Goal: Obtain resource: Obtain resource

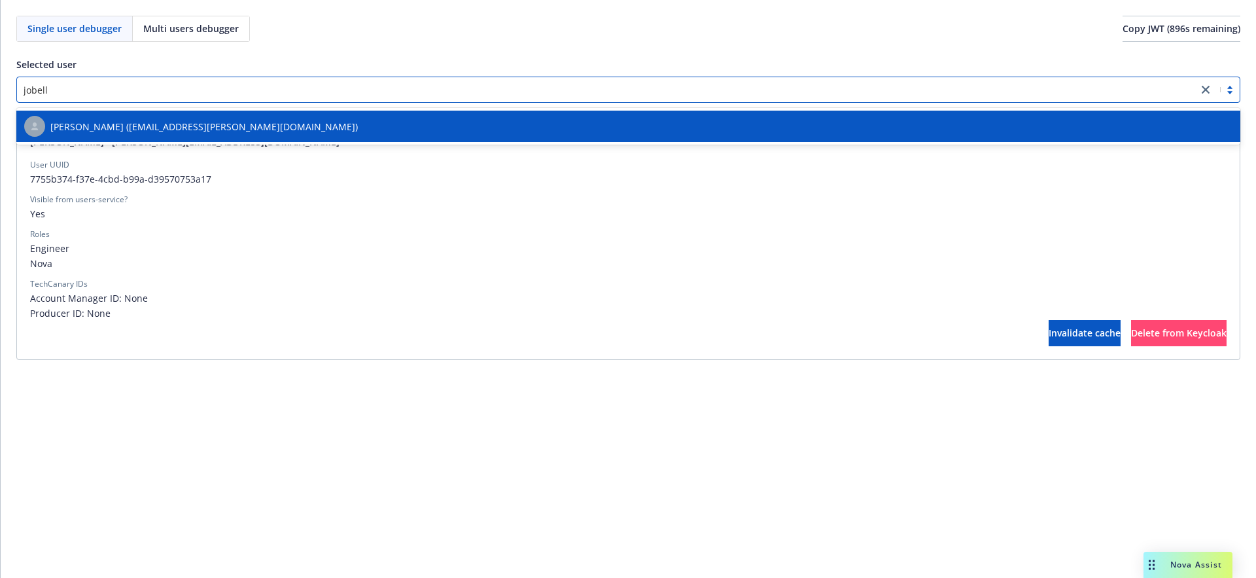
type input "jobelle"
click at [175, 130] on span "[PERSON_NAME] ([EMAIL_ADDRESS][PERSON_NAME][DOMAIN_NAME])" at bounding box center [204, 127] width 308 height 14
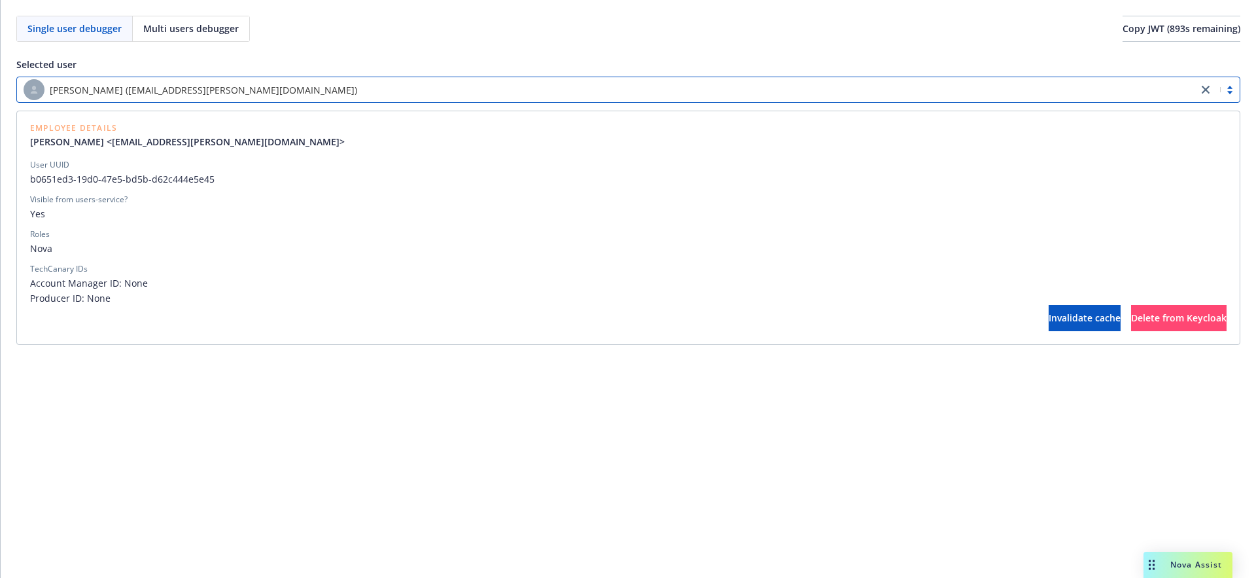
click at [44, 247] on span "Nova" at bounding box center [628, 248] width 1197 height 14
click at [43, 182] on span "b0651ed3-19d0-47e5-bd5b-d62c444e5e45" at bounding box center [628, 179] width 1197 height 14
drag, startPoint x: 43, startPoint y: 182, endPoint x: 160, endPoint y: 187, distance: 117.9
click at [160, 187] on div "User UUID b0651ed3-19d0-47e5-bd5b-d62c444e5e45 Visible from users-service? Yes …" at bounding box center [628, 232] width 1197 height 146
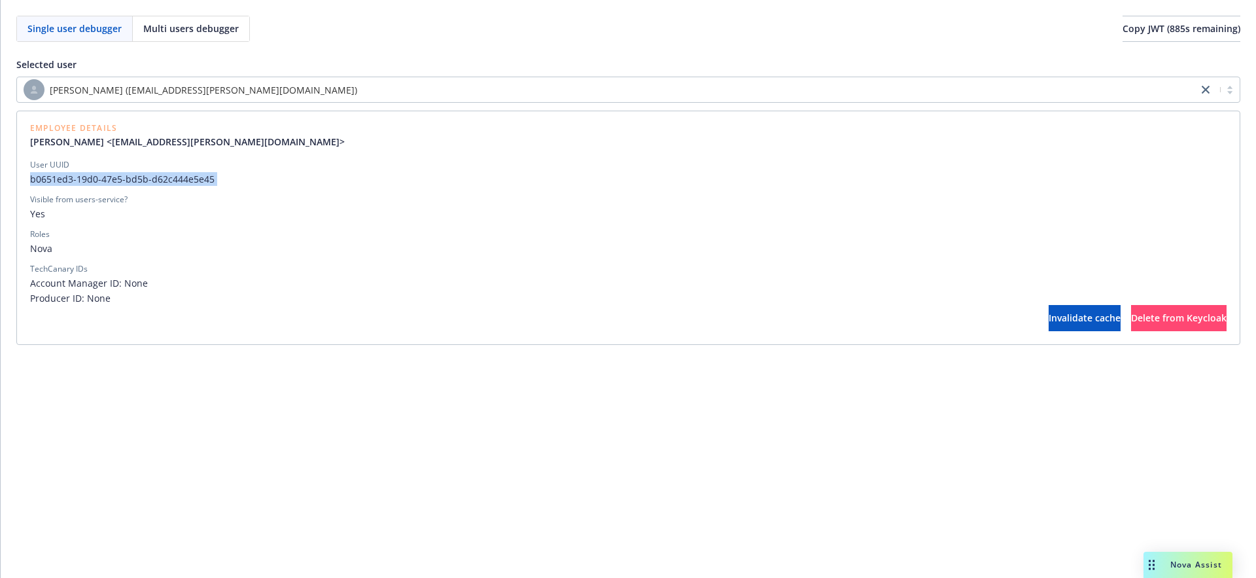
copy span "b0651ed3-19d0-47e5-bd5b-d62c444e5e45"
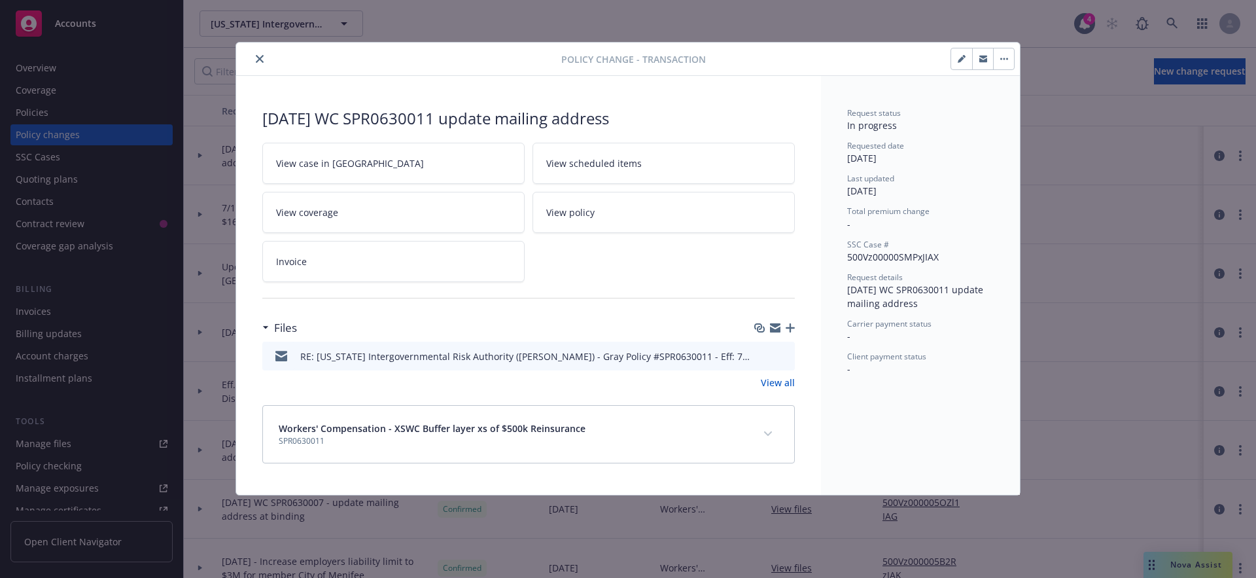
click at [781, 383] on link "View all" at bounding box center [778, 383] width 34 height 14
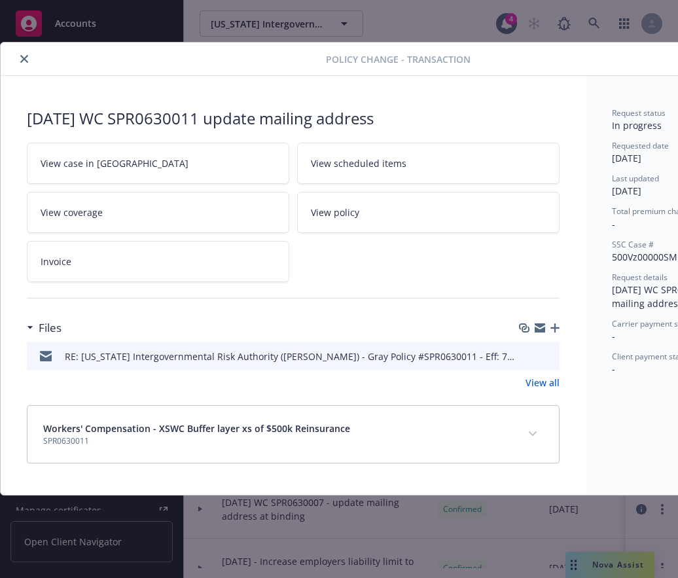
click at [540, 381] on link "View all" at bounding box center [542, 383] width 34 height 14
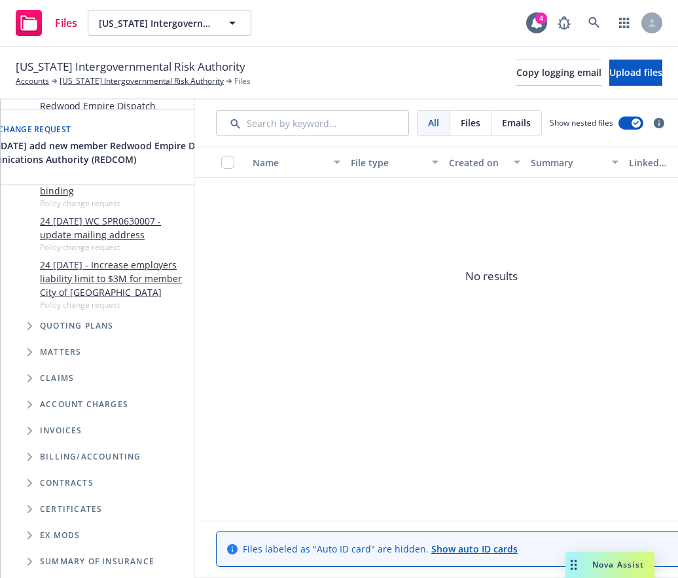
scroll to position [392, 0]
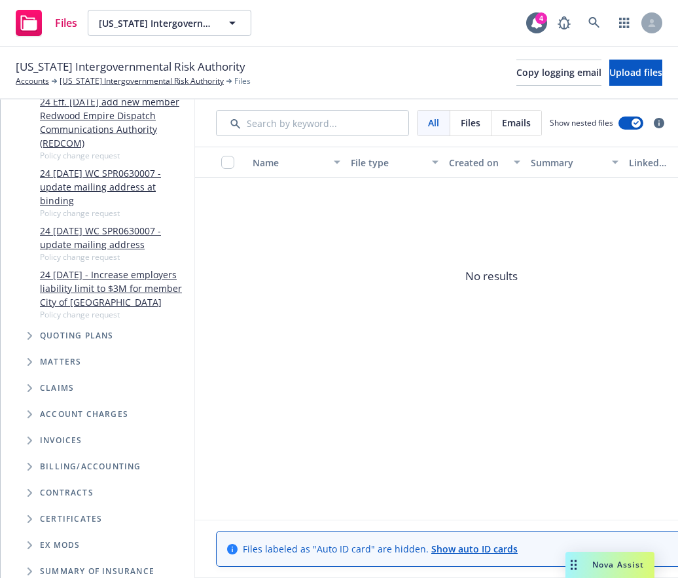
click at [29, 332] on icon "Tree Example" at bounding box center [29, 336] width 5 height 8
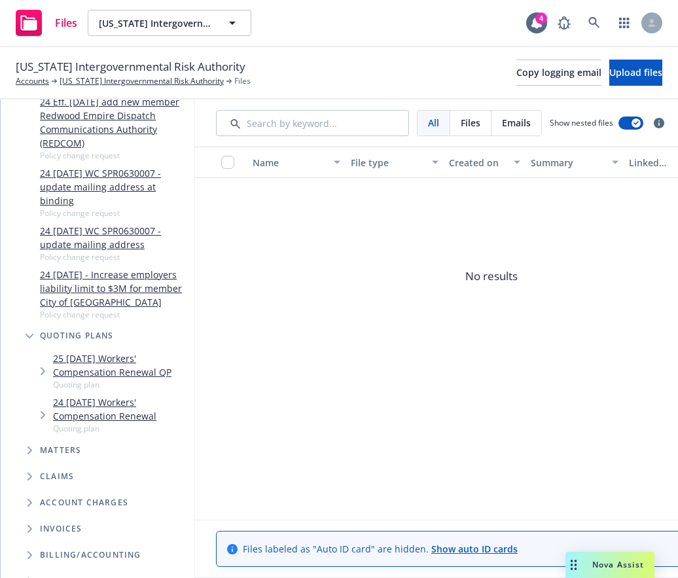
click at [41, 367] on icon "Tree Example" at bounding box center [43, 371] width 5 height 8
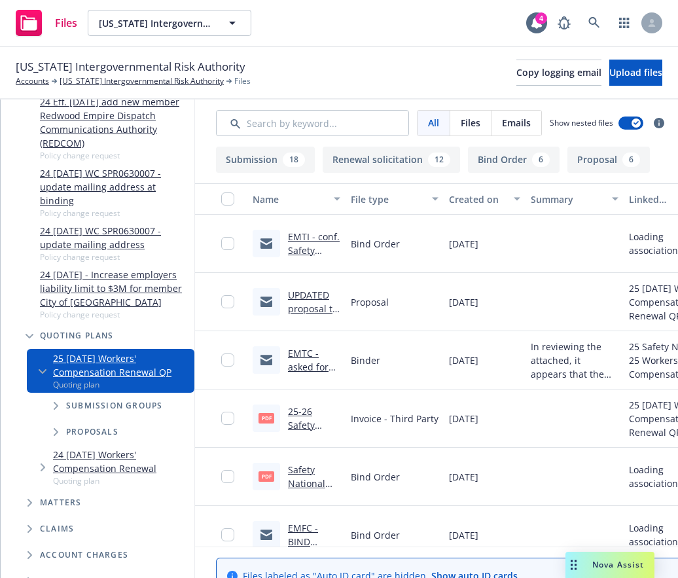
click at [340, 236] on link "EMTI - conf. Safety National does not have Nuclear or War Exclusions on policy.…" at bounding box center [314, 298] width 52 height 136
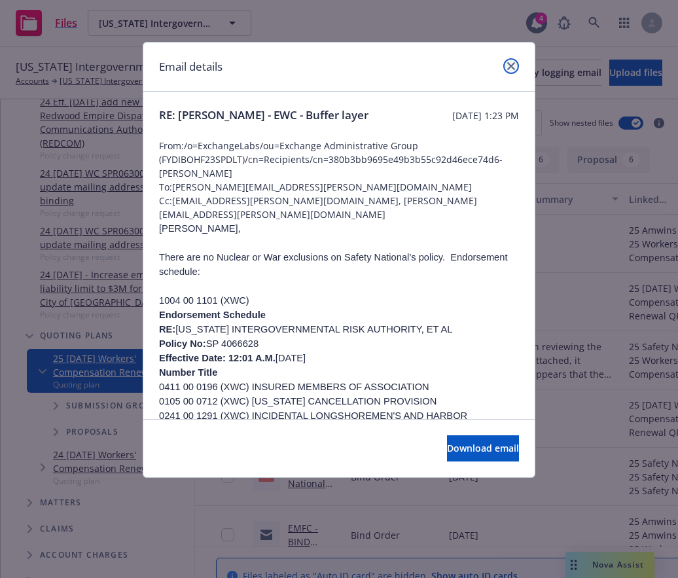
click at [510, 68] on icon "close" at bounding box center [511, 66] width 8 height 8
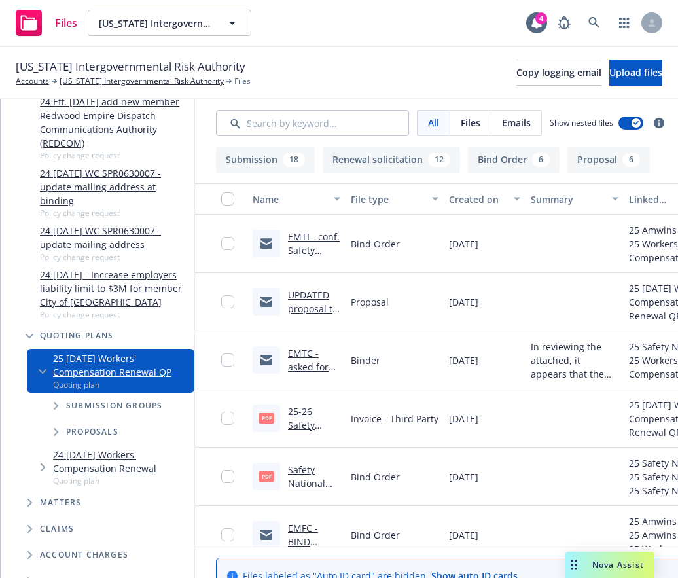
click at [444, 359] on div "Binder" at bounding box center [394, 360] width 98 height 58
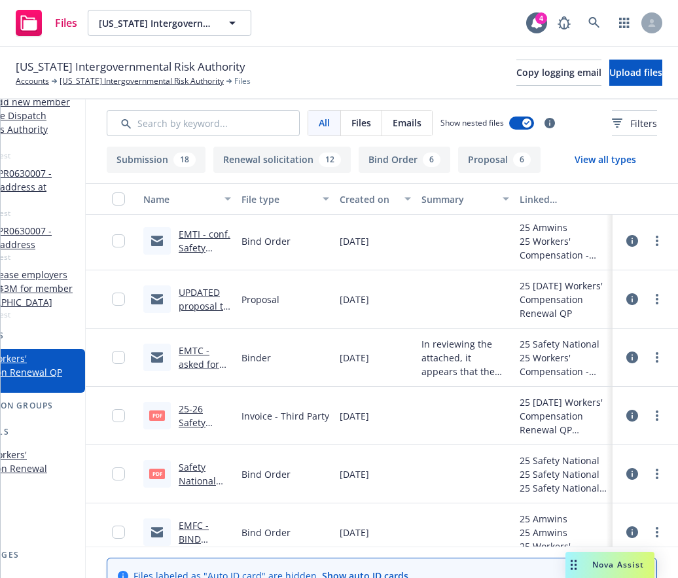
scroll to position [0, 173]
click at [626, 359] on icon at bounding box center [632, 357] width 12 height 12
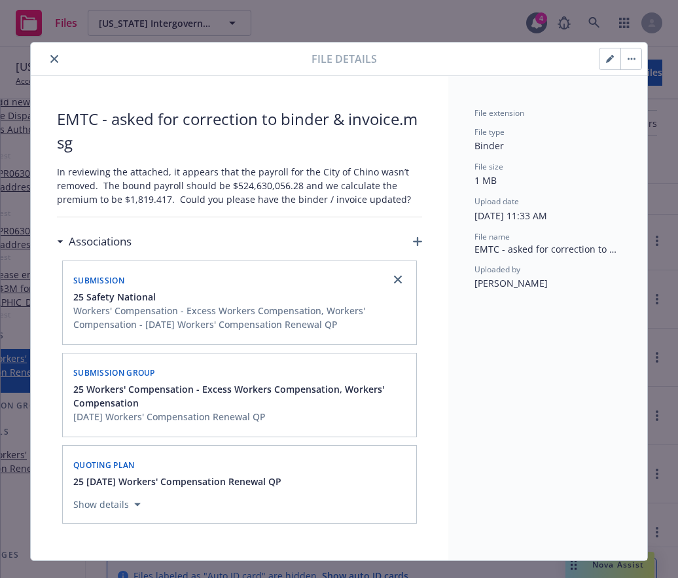
scroll to position [392, 0]
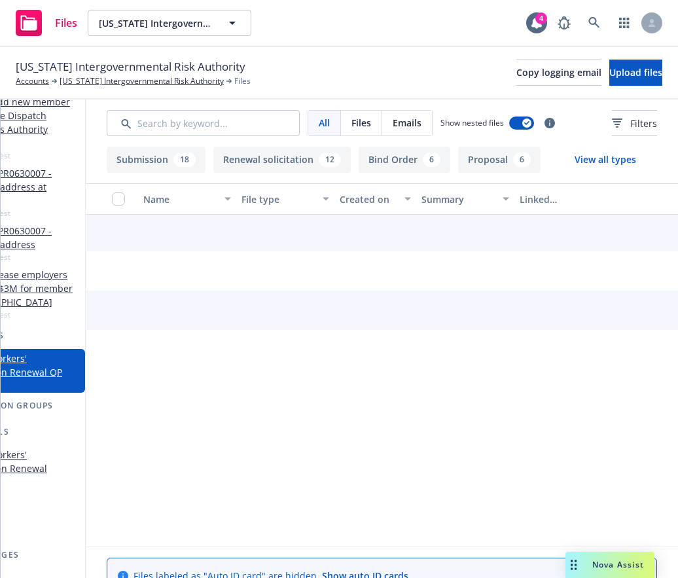
scroll to position [0, 164]
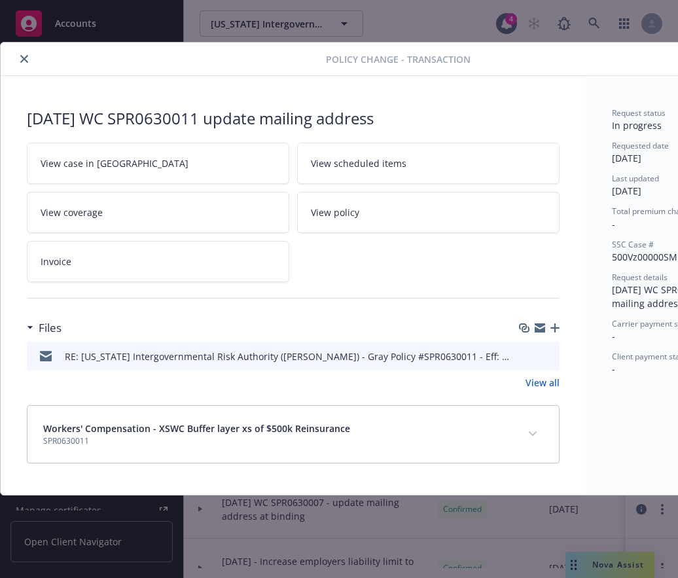
click at [547, 358] on icon "preview file" at bounding box center [547, 355] width 12 height 9
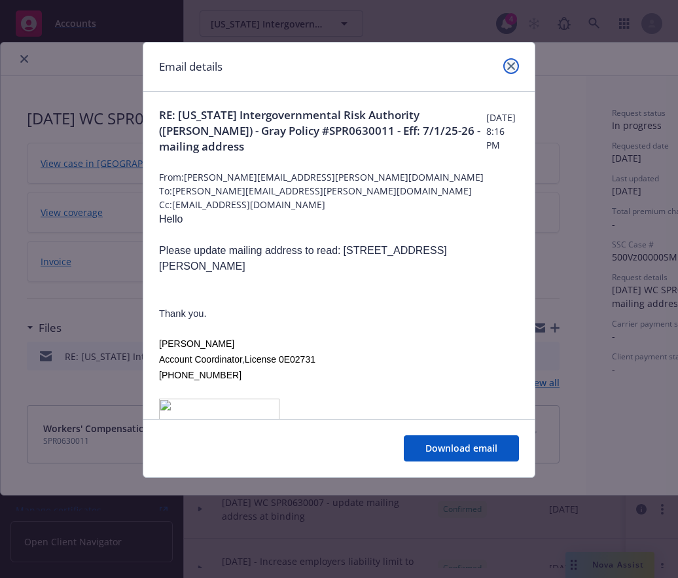
click at [513, 66] on icon "close" at bounding box center [511, 66] width 8 height 8
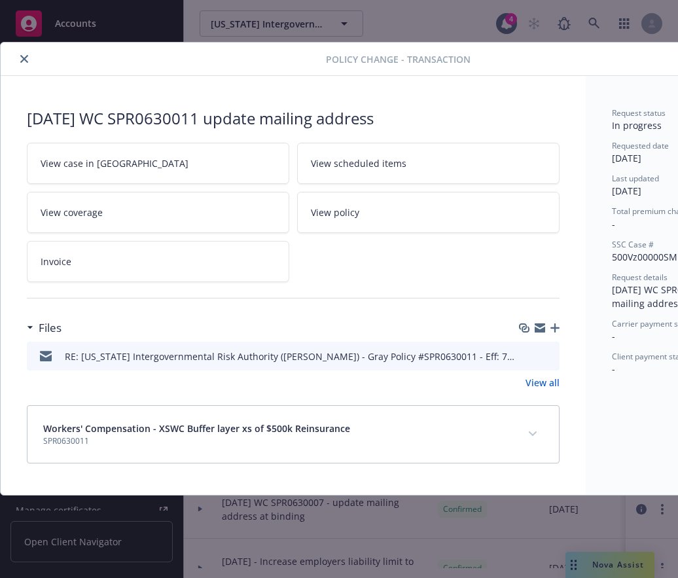
click at [43, 357] on icon at bounding box center [46, 357] width 12 height 7
click at [24, 59] on icon "close" at bounding box center [24, 59] width 8 height 8
